Goal: Task Accomplishment & Management: Complete application form

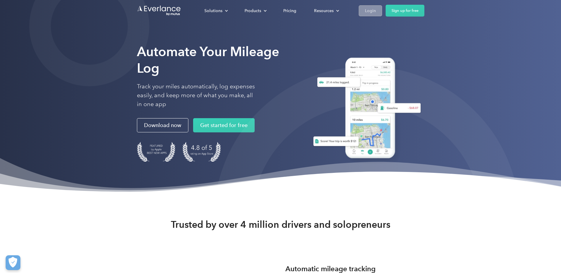
click at [360, 7] on link "Login" at bounding box center [370, 10] width 23 height 11
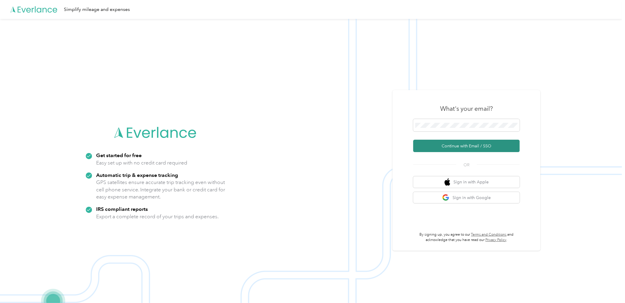
click at [469, 144] on button "Continue with Email / SSO" at bounding box center [466, 146] width 106 height 12
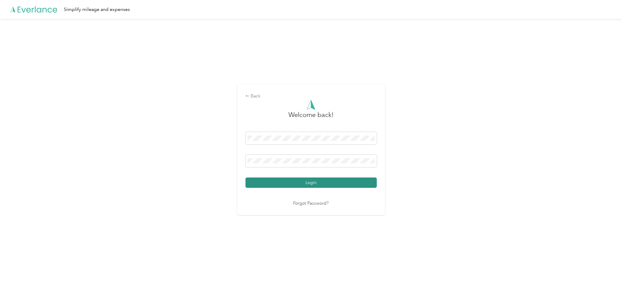
click at [327, 182] on button "Login" at bounding box center [311, 183] width 131 height 10
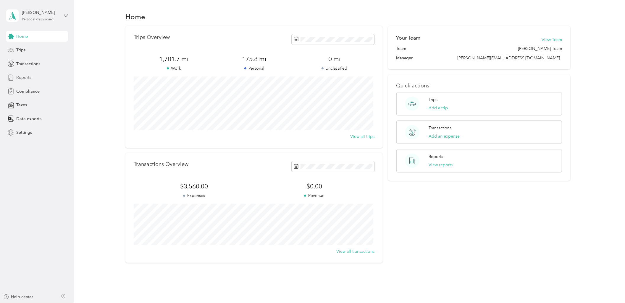
click at [23, 78] on span "Reports" at bounding box center [23, 78] width 15 height 6
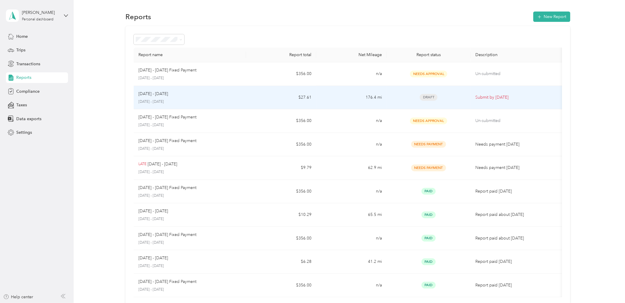
click at [236, 95] on div "[DATE] - [DATE]" at bounding box center [189, 94] width 103 height 7
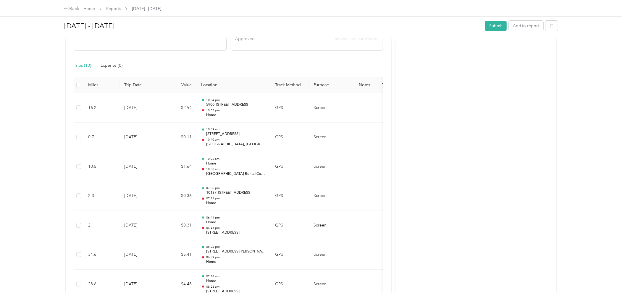
scroll to position [131, 0]
click at [492, 26] on button "Submit" at bounding box center [496, 26] width 22 height 10
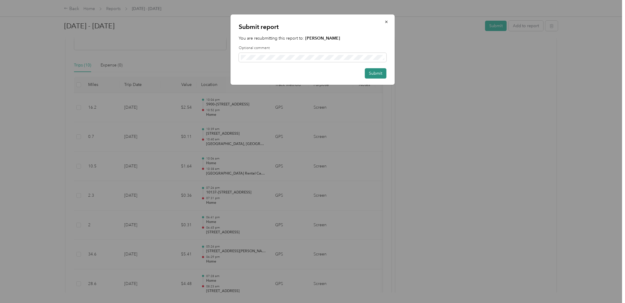
click at [376, 72] on button "Submit" at bounding box center [376, 73] width 22 height 10
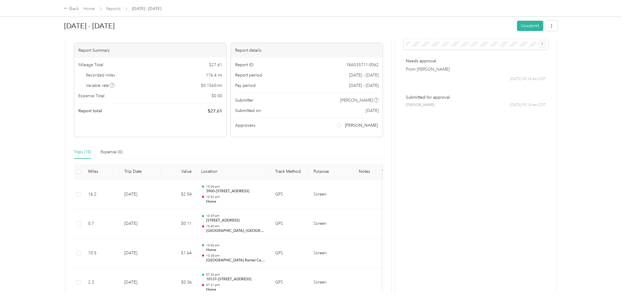
scroll to position [0, 0]
